Goal: Navigation & Orientation: Find specific page/section

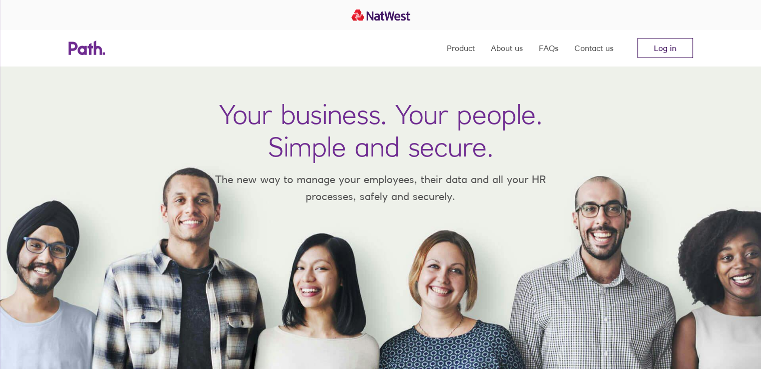
click at [646, 55] on link "Log in" at bounding box center [665, 48] width 56 height 20
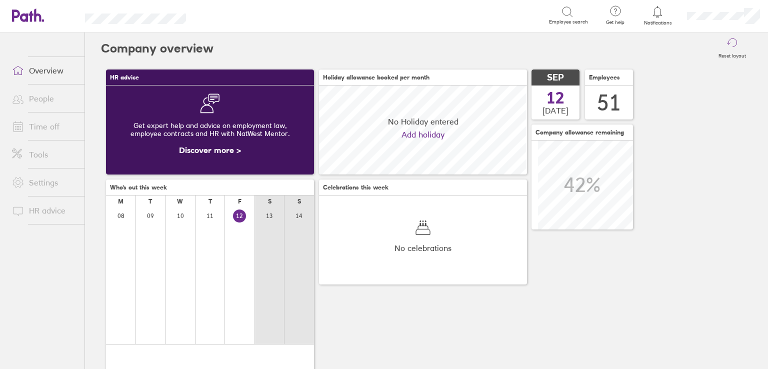
scroll to position [89, 208]
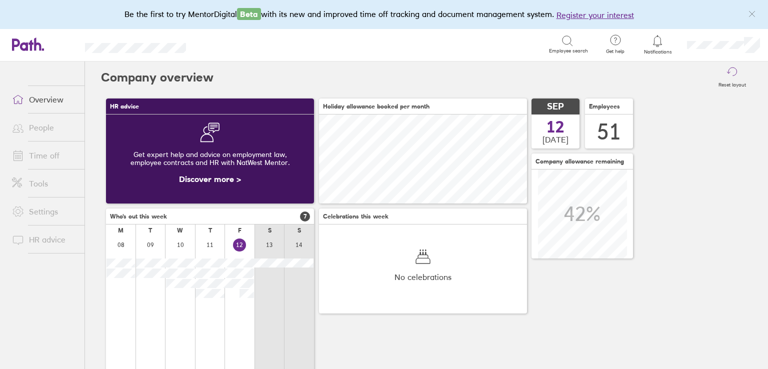
click at [40, 156] on link "Time off" at bounding box center [44, 156] width 81 height 20
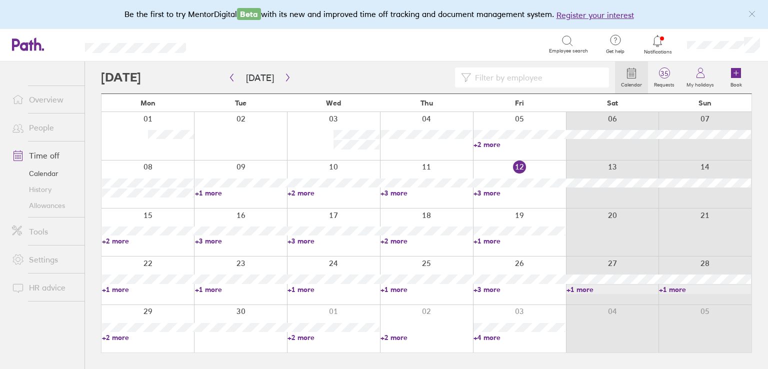
click at [493, 193] on link "+3 more" at bounding box center [520, 193] width 92 height 9
click at [395, 194] on link "+3 more" at bounding box center [427, 193] width 92 height 9
click at [395, 193] on link "+3 more" at bounding box center [427, 193] width 92 height 9
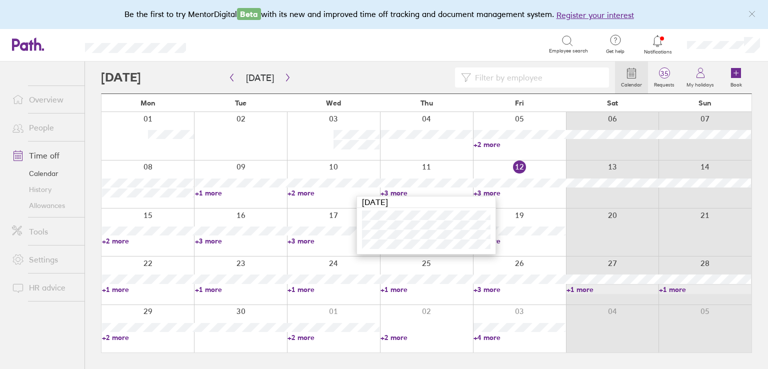
click at [491, 192] on link "+3 more" at bounding box center [520, 193] width 92 height 9
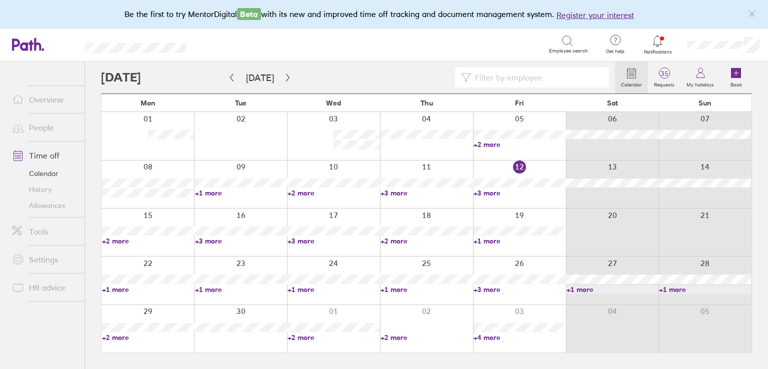
click at [491, 192] on link "+3 more" at bounding box center [520, 193] width 92 height 9
click at [408, 43] on div "Search" at bounding box center [378, 45] width 341 height 16
click at [655, 41] on icon at bounding box center [658, 41] width 12 height 12
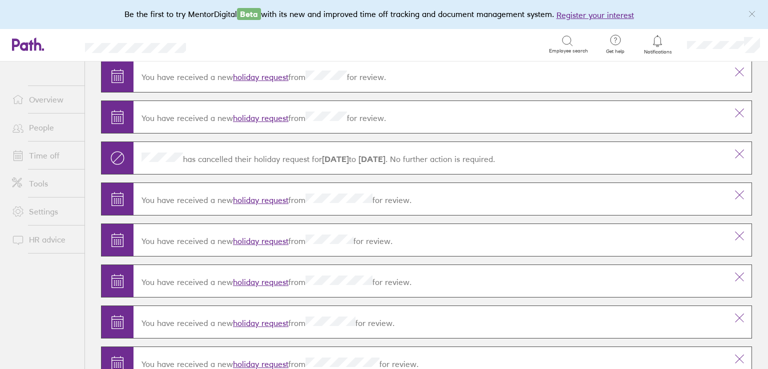
scroll to position [50, 0]
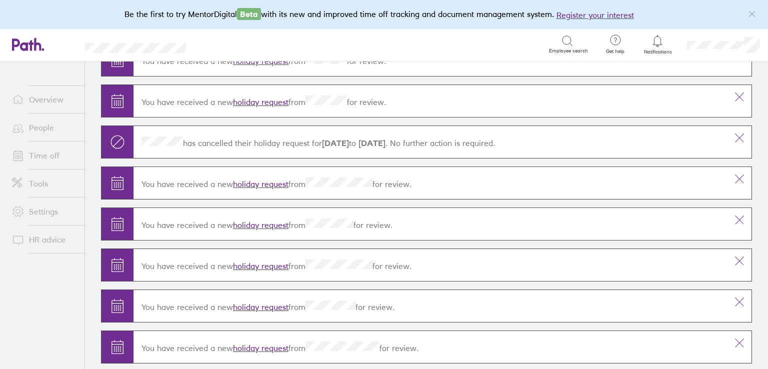
click at [42, 161] on link "Time off" at bounding box center [44, 156] width 81 height 20
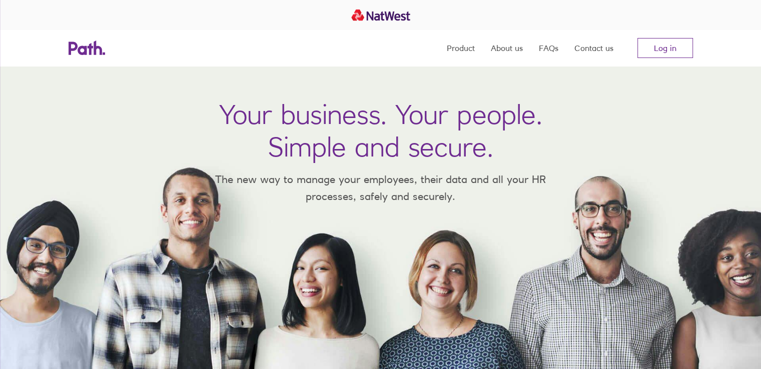
click at [671, 59] on nav "Product About us FAQs Contact us Log in" at bounding box center [570, 48] width 246 height 36
click at [671, 53] on link "Log in" at bounding box center [665, 48] width 56 height 20
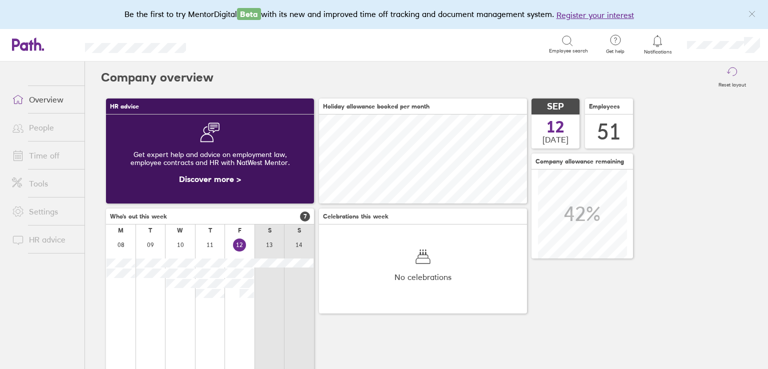
scroll to position [89, 208]
